Goal: Find contact information: Find contact information

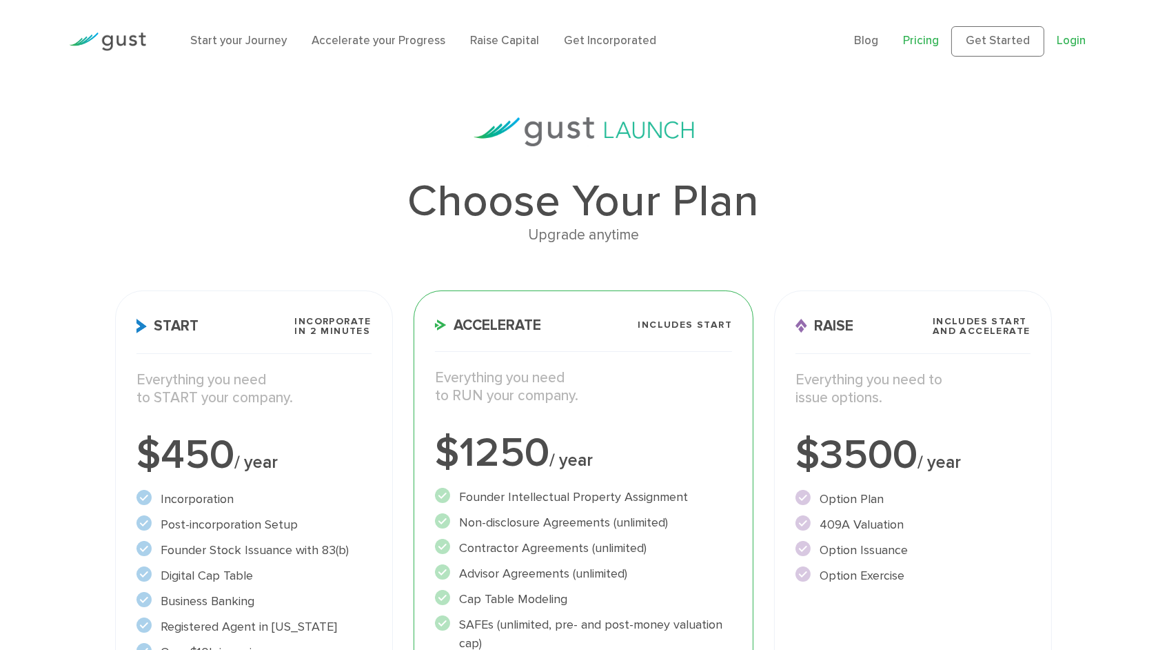
click at [1071, 48] on link "Login" at bounding box center [1071, 41] width 29 height 14
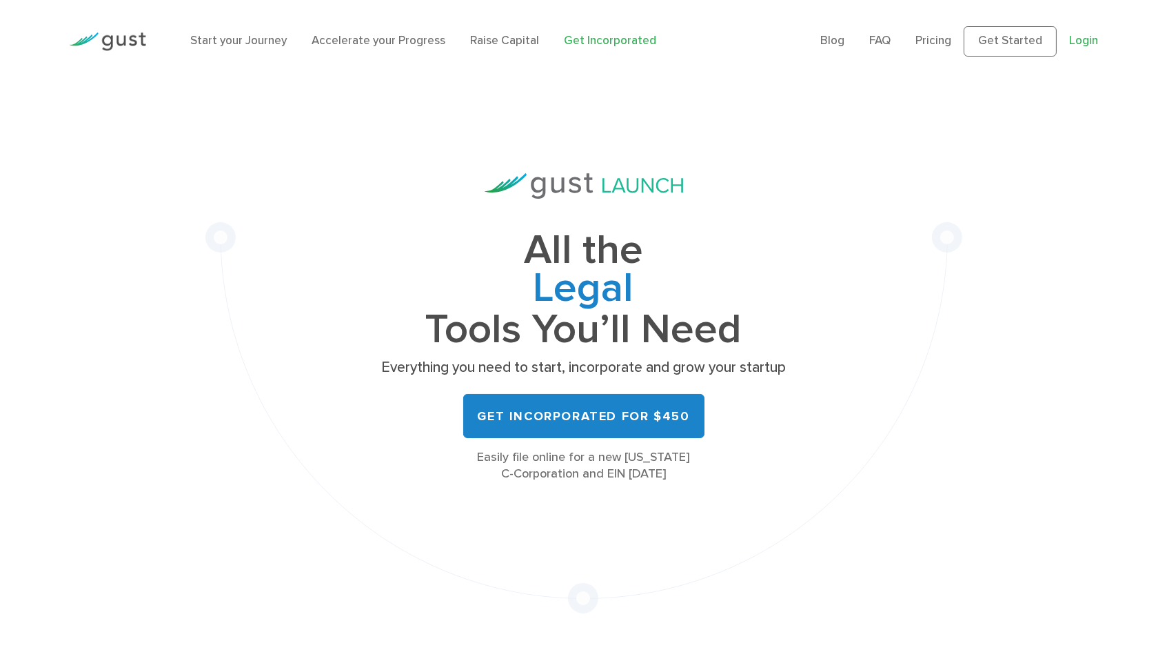
click at [1082, 48] on link "Login" at bounding box center [1083, 41] width 29 height 14
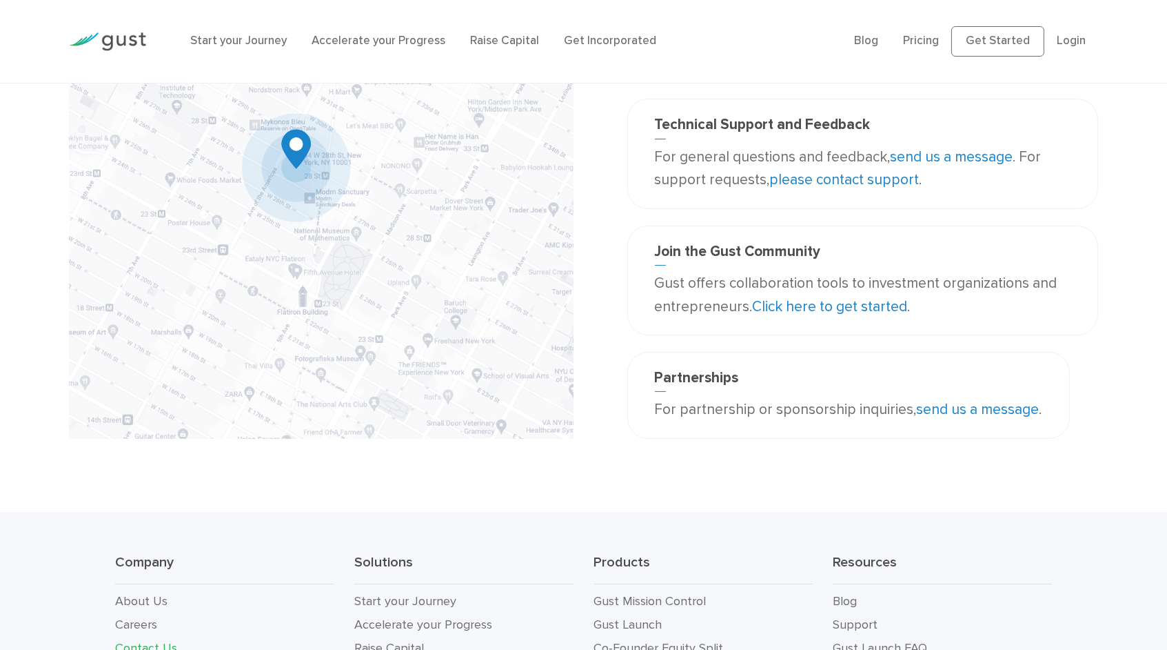
scroll to position [470, 0]
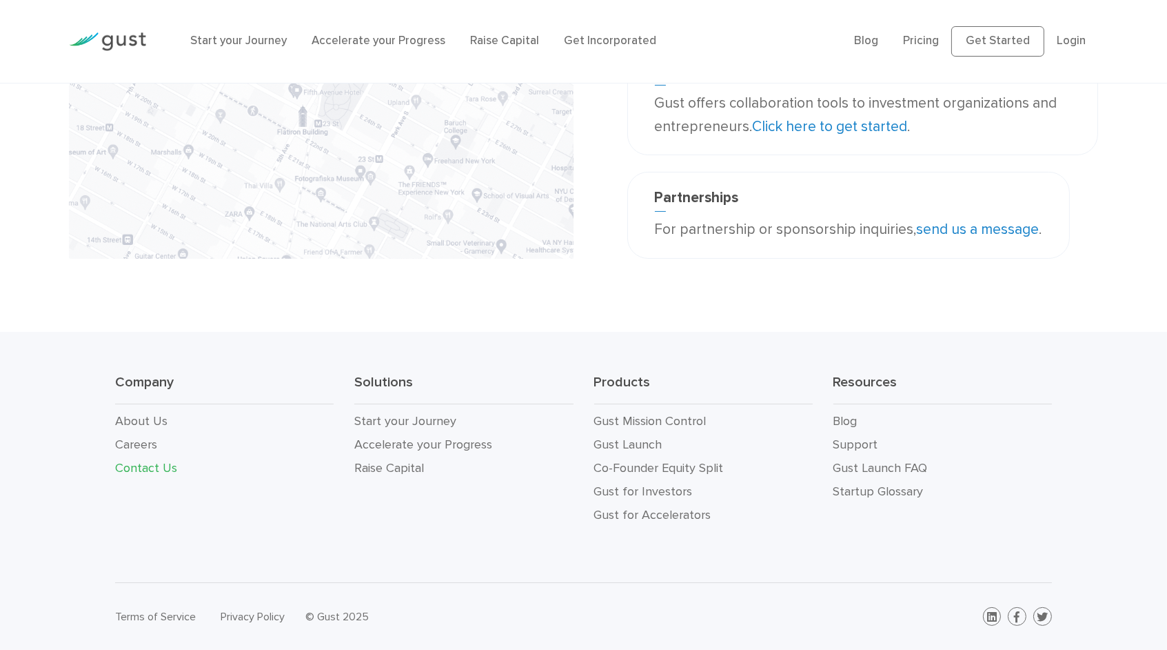
click at [164, 461] on link "Contact Us" at bounding box center [146, 468] width 62 height 14
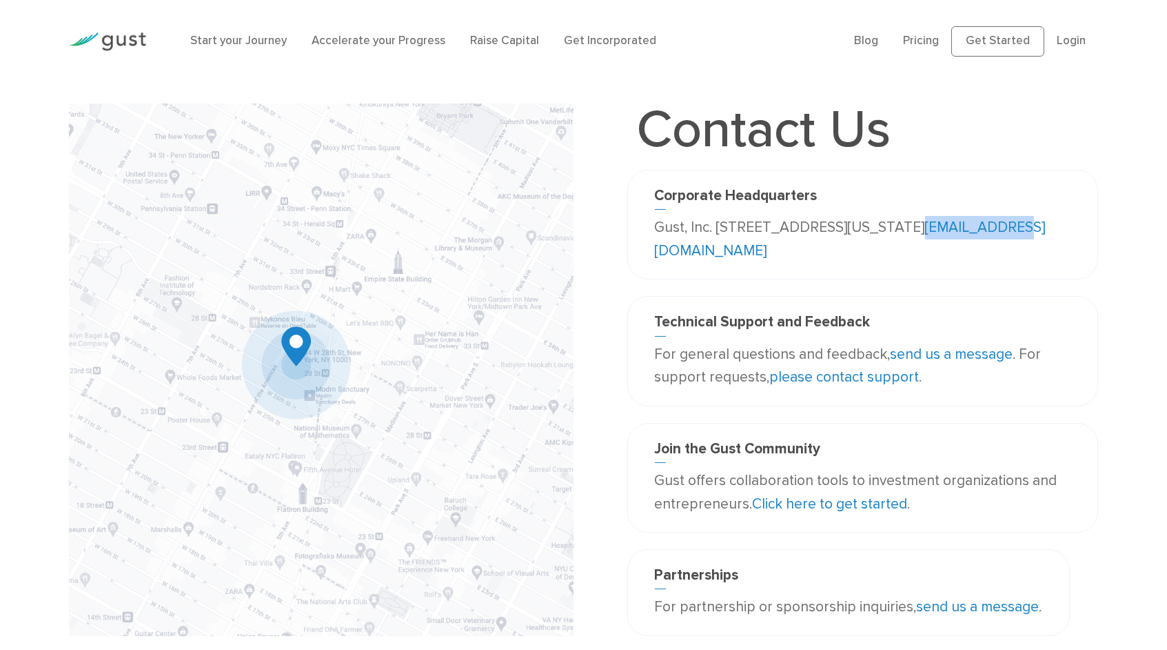
drag, startPoint x: 784, startPoint y: 279, endPoint x: 686, endPoint y: 270, distance: 98.3
click at [686, 262] on p "Gust, Inc. [STREET_ADDRESS][US_STATE] [EMAIL_ADDRESS][DOMAIN_NAME]" at bounding box center [863, 239] width 416 height 46
copy link "[EMAIL_ADDRESS][DOMAIN_NAME]"
